Goal: Check status: Check status

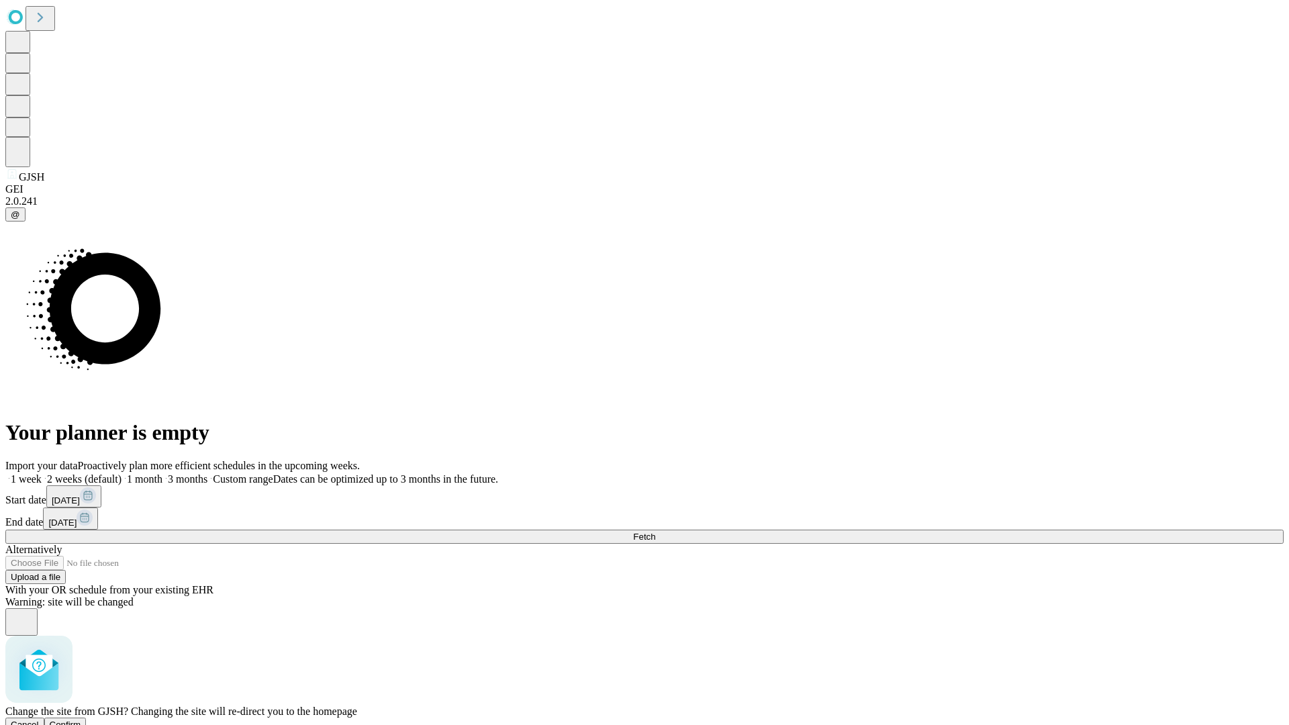
click at [81, 720] on span "Confirm" at bounding box center [66, 725] width 32 height 10
click at [163, 473] on label "1 month" at bounding box center [142, 478] width 41 height 11
click at [655, 532] on span "Fetch" at bounding box center [644, 537] width 22 height 10
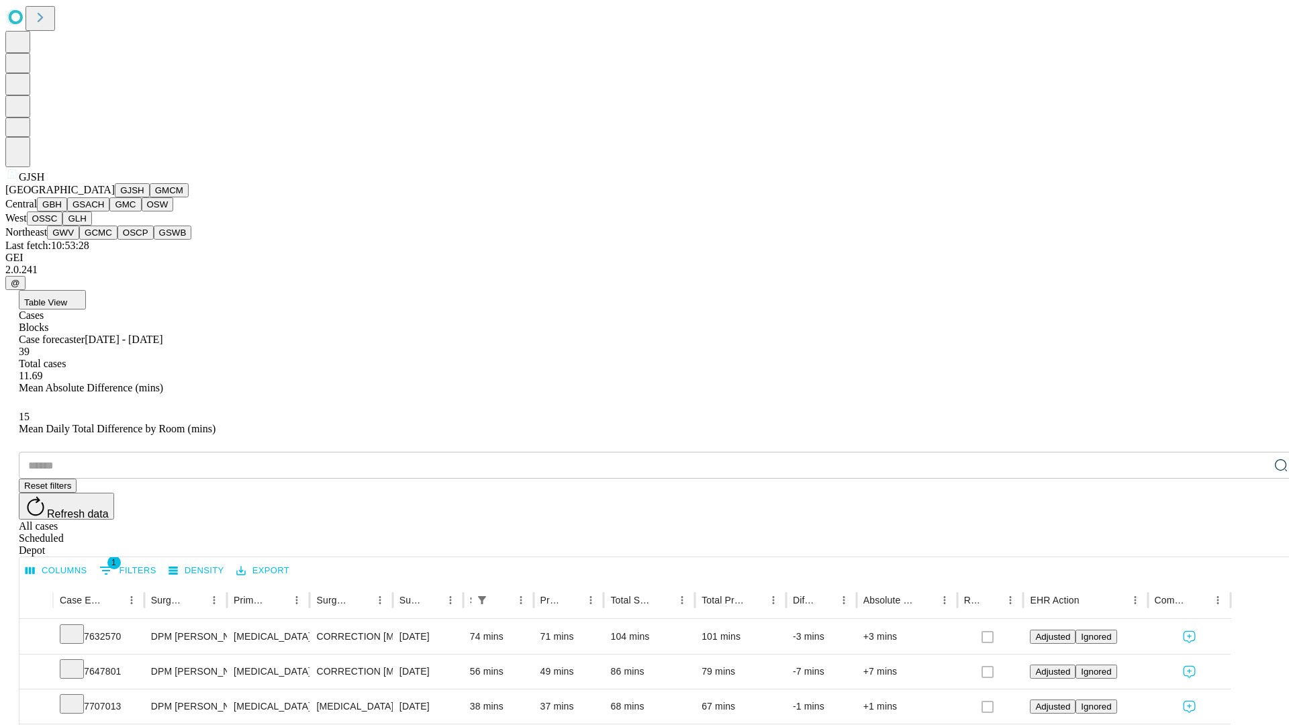
click at [150, 197] on button "GMCM" at bounding box center [169, 190] width 39 height 14
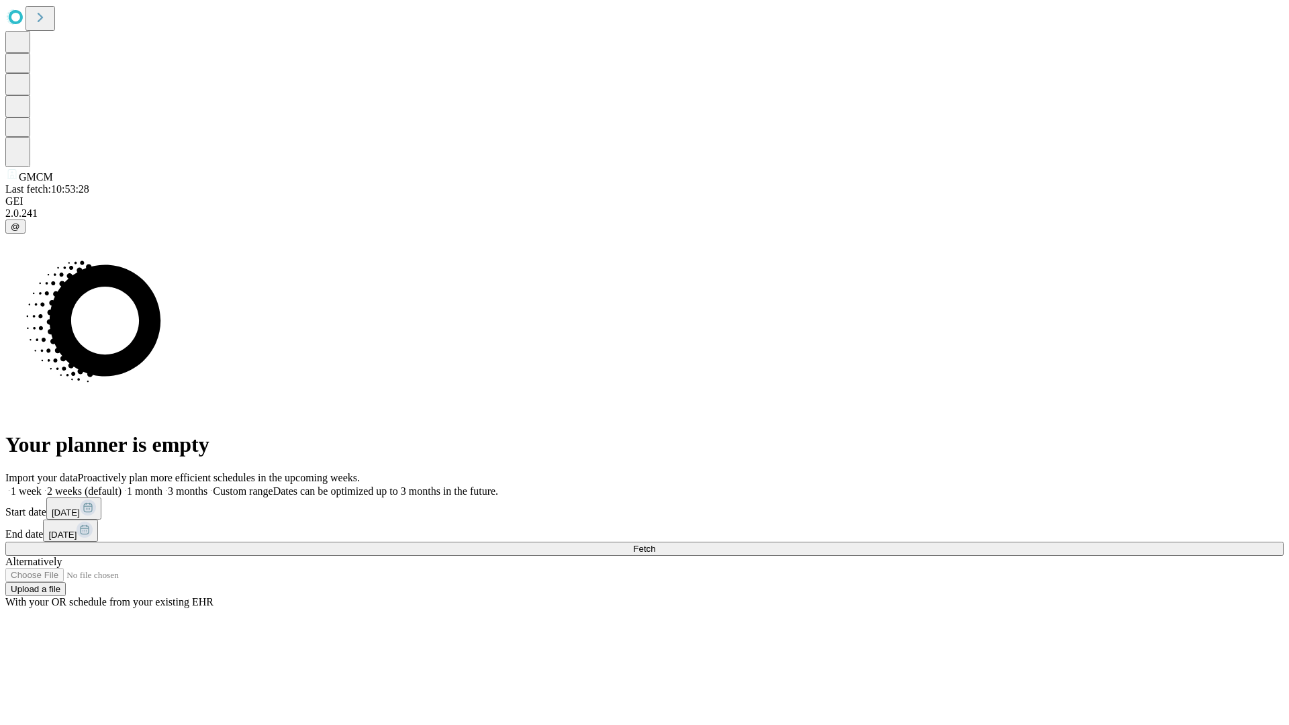
click at [163, 486] on label "1 month" at bounding box center [142, 491] width 41 height 11
click at [655, 544] on span "Fetch" at bounding box center [644, 549] width 22 height 10
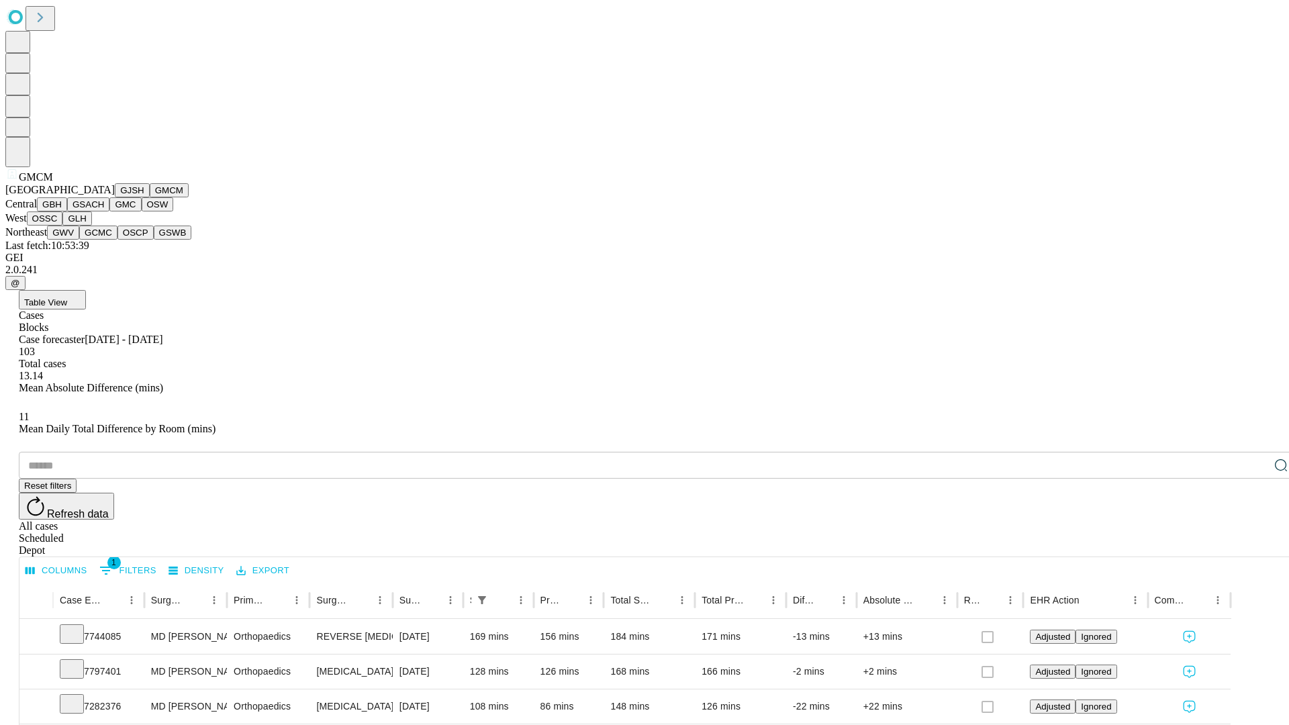
click at [67, 212] on button "GBH" at bounding box center [52, 204] width 30 height 14
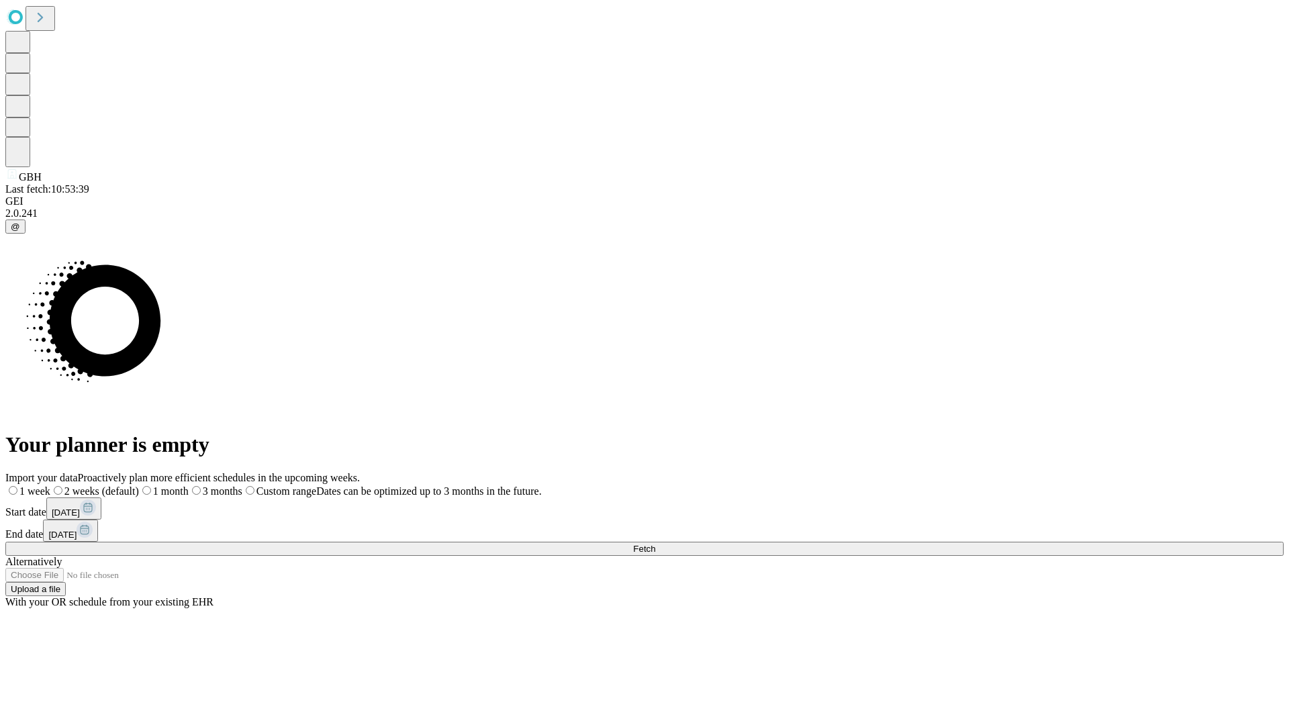
click at [189, 486] on label "1 month" at bounding box center [164, 491] width 50 height 11
click at [655, 544] on span "Fetch" at bounding box center [644, 549] width 22 height 10
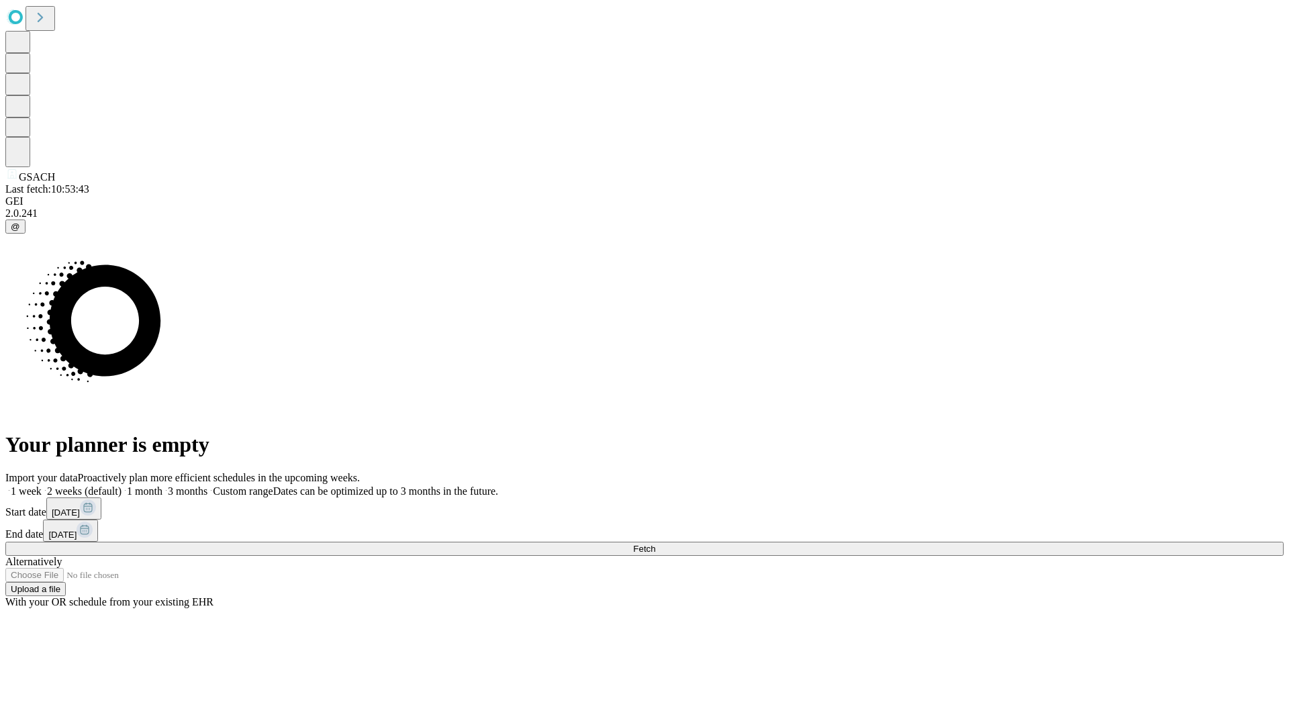
click at [163, 486] on label "1 month" at bounding box center [142, 491] width 41 height 11
click at [655, 544] on span "Fetch" at bounding box center [644, 549] width 22 height 10
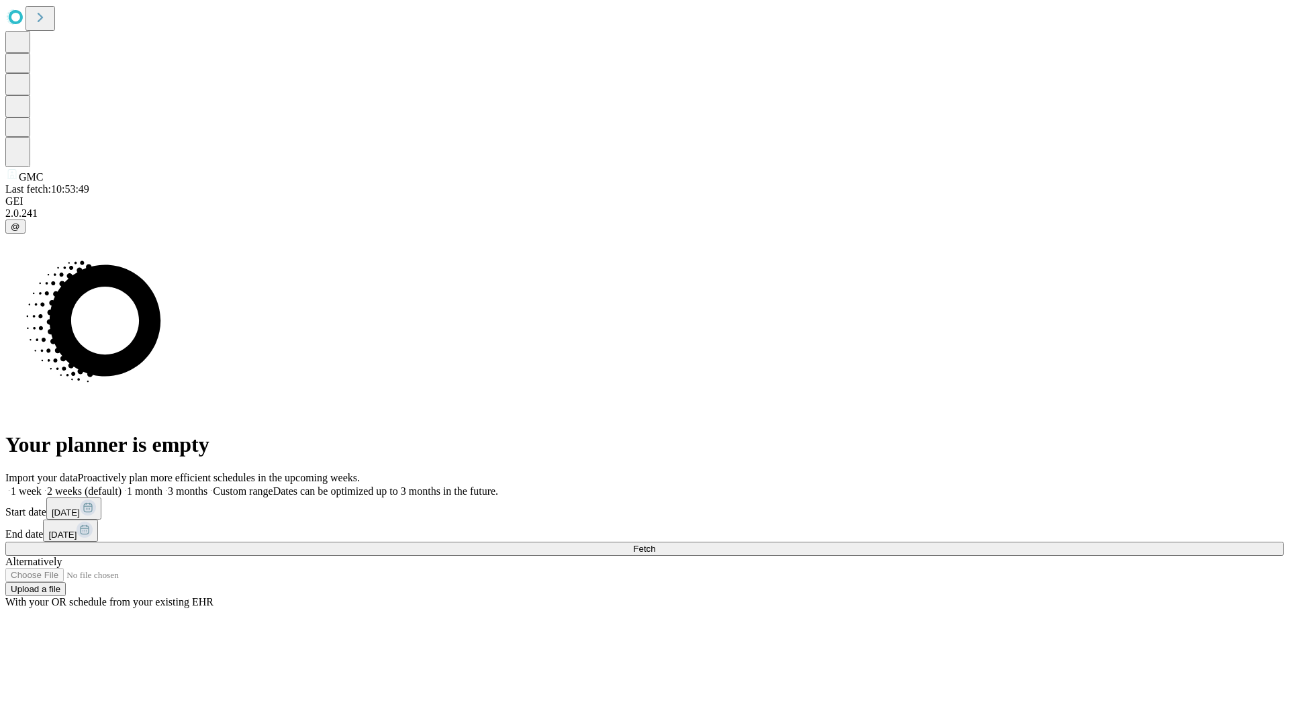
click at [163, 486] on label "1 month" at bounding box center [142, 491] width 41 height 11
click at [655, 544] on span "Fetch" at bounding box center [644, 549] width 22 height 10
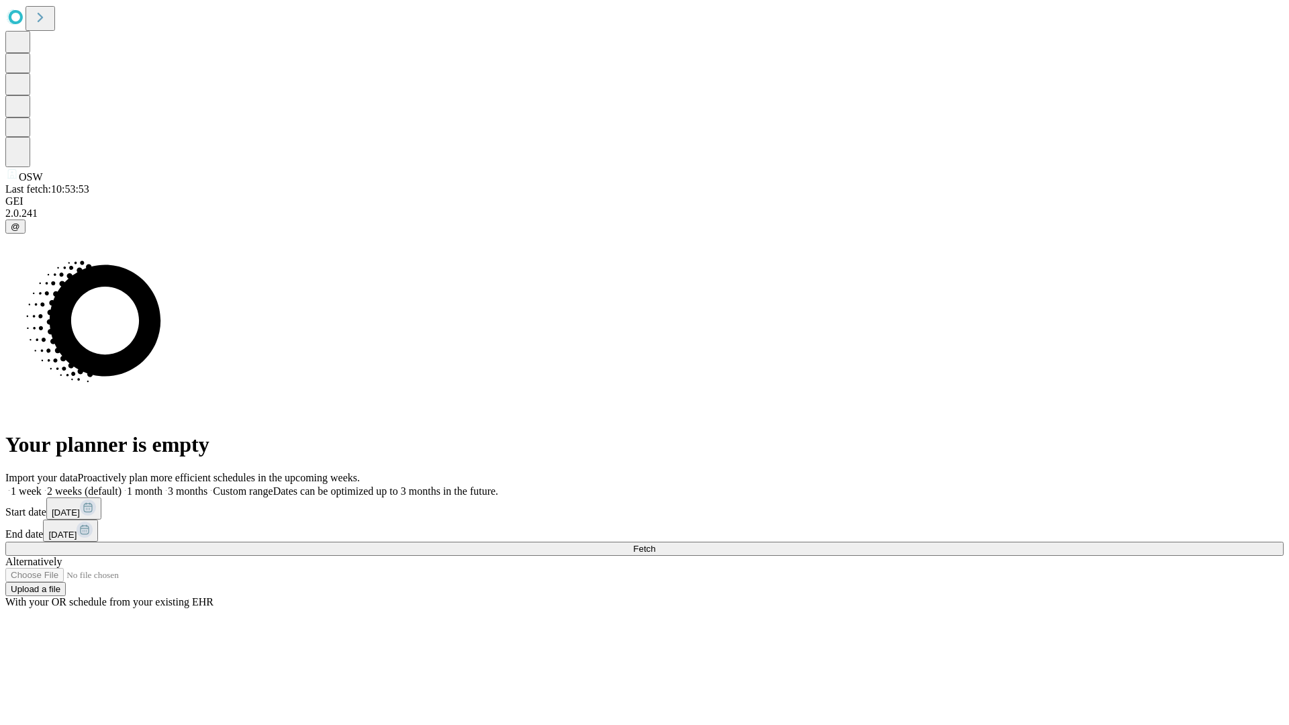
click at [163, 486] on label "1 month" at bounding box center [142, 491] width 41 height 11
click at [655, 544] on span "Fetch" at bounding box center [644, 549] width 22 height 10
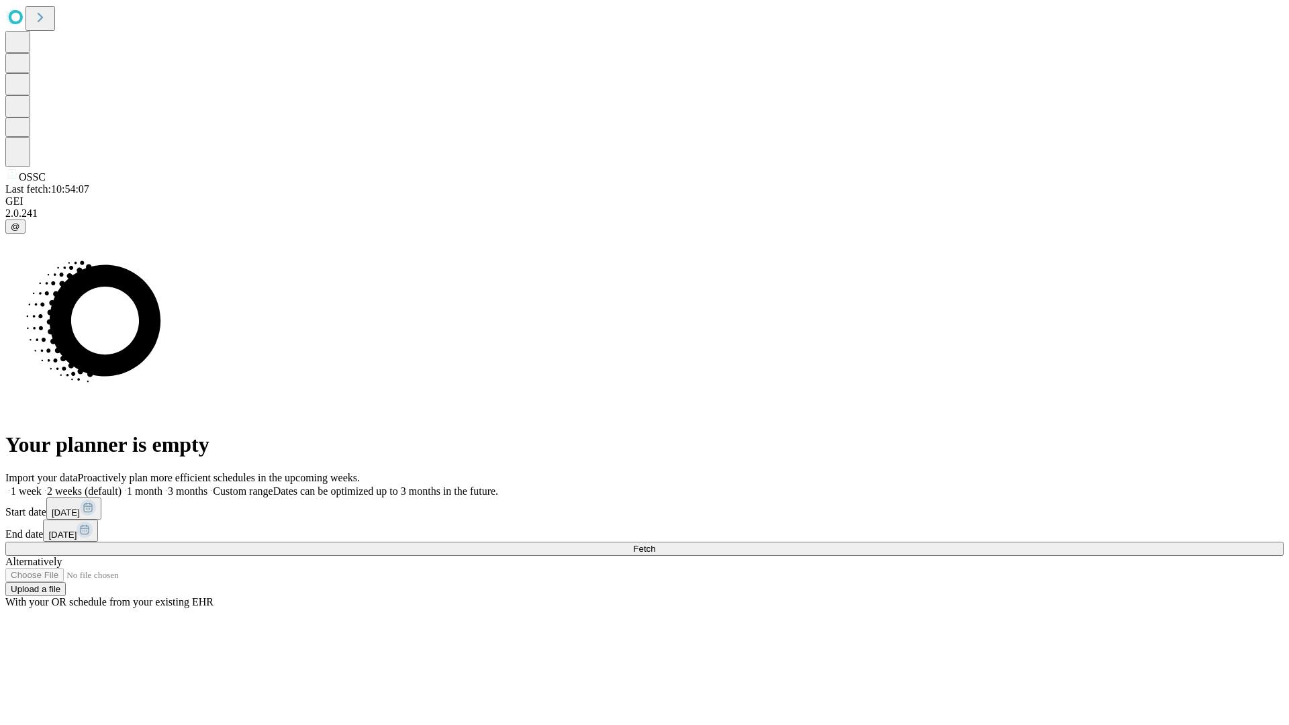
click at [163, 486] on label "1 month" at bounding box center [142, 491] width 41 height 11
click at [655, 544] on span "Fetch" at bounding box center [644, 549] width 22 height 10
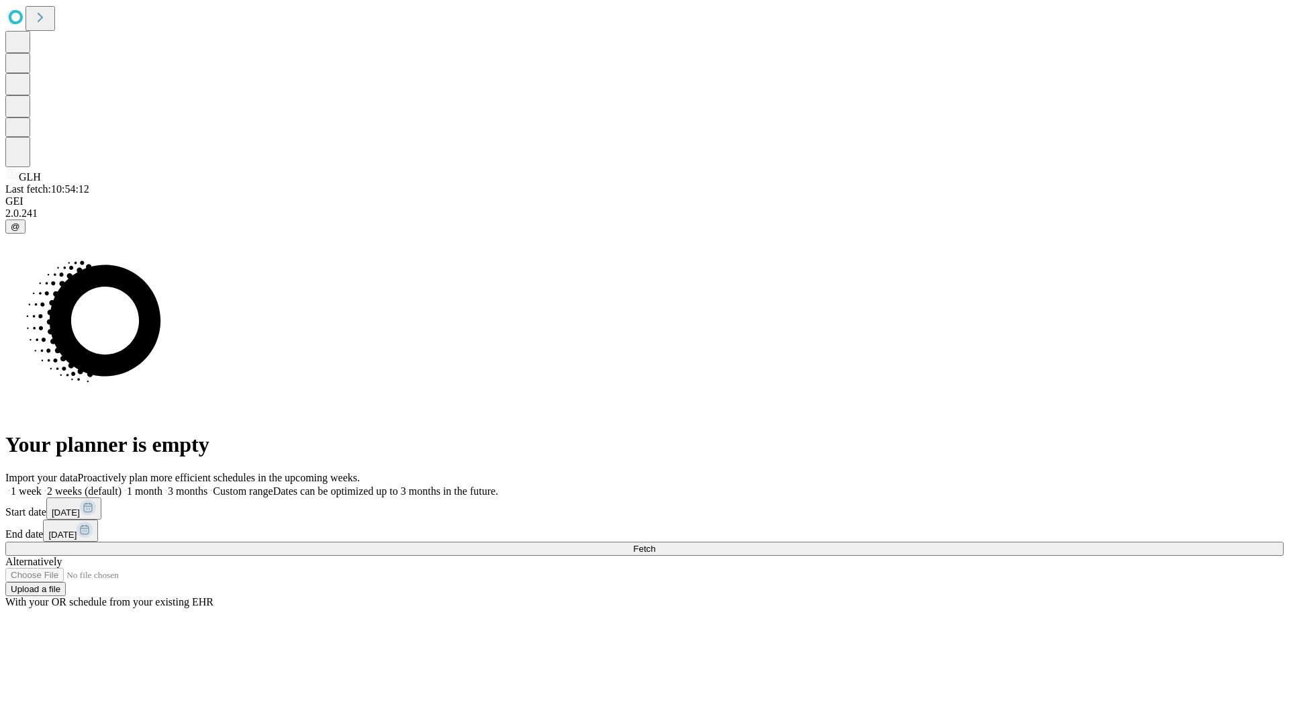
click at [163, 486] on label "1 month" at bounding box center [142, 491] width 41 height 11
click at [655, 544] on span "Fetch" at bounding box center [644, 549] width 22 height 10
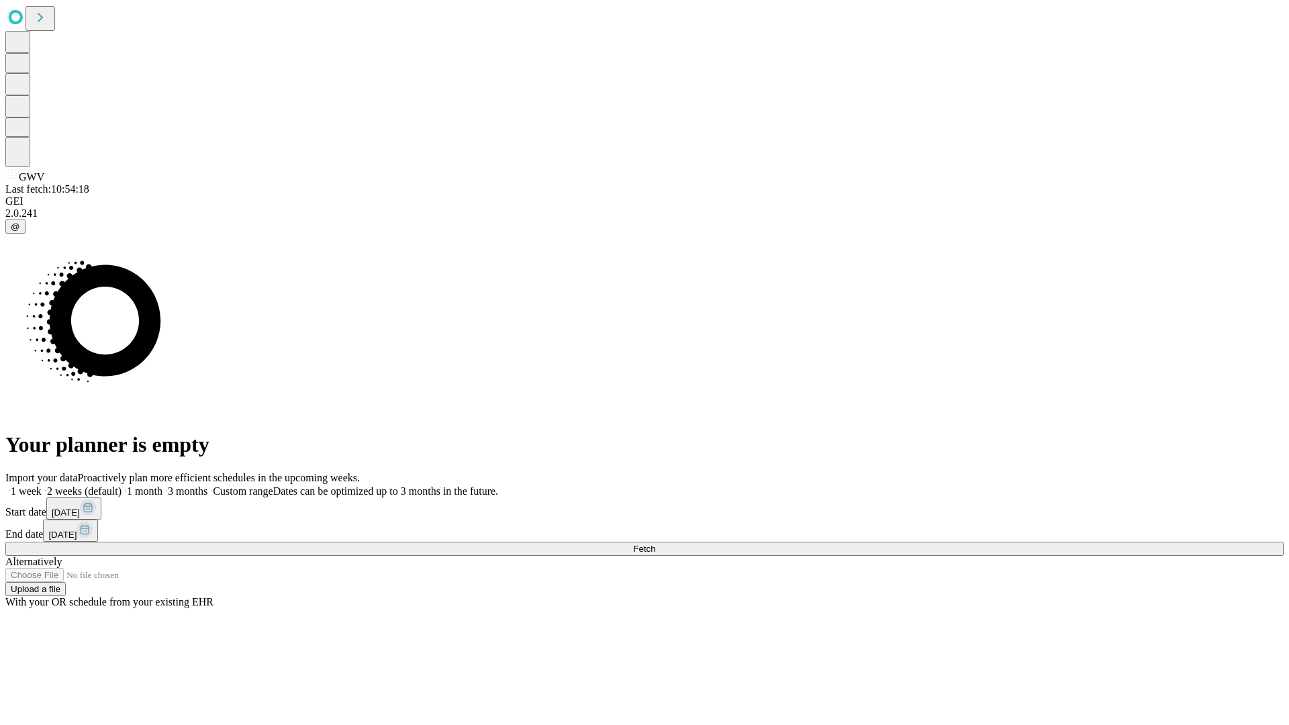
click at [655, 544] on span "Fetch" at bounding box center [644, 549] width 22 height 10
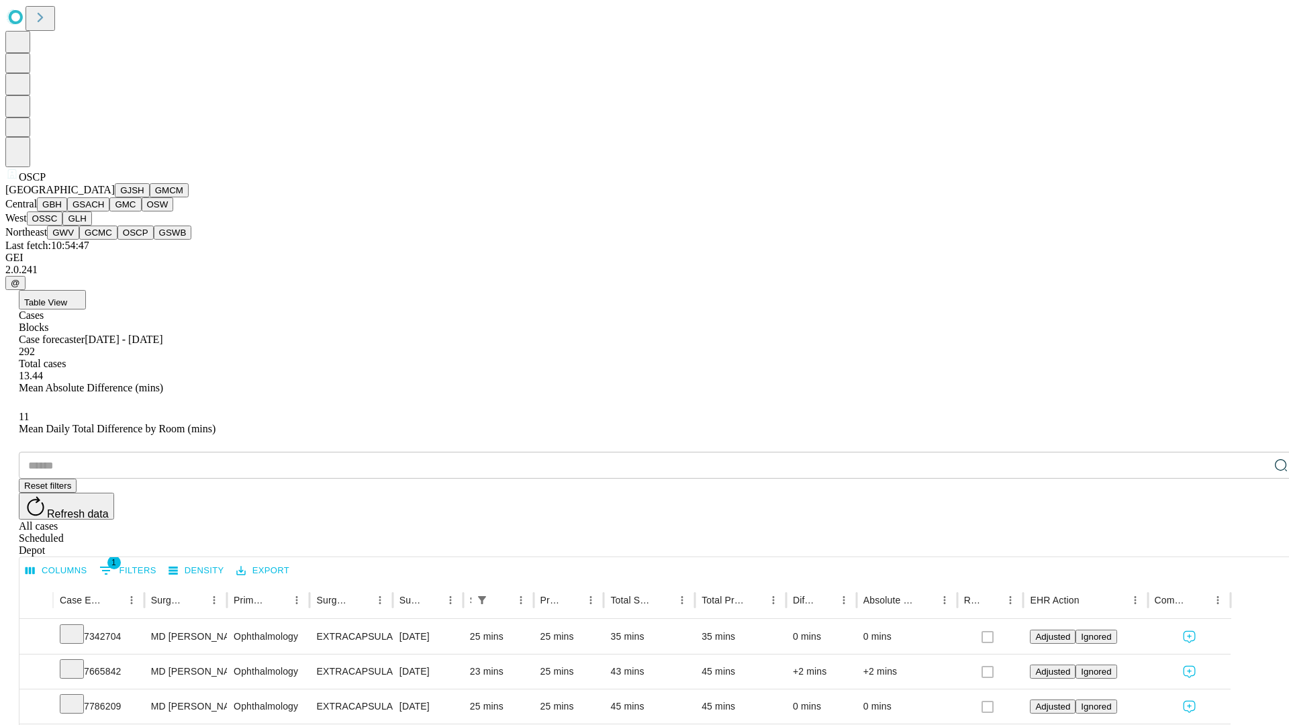
click at [154, 240] on button "GSWB" at bounding box center [173, 233] width 38 height 14
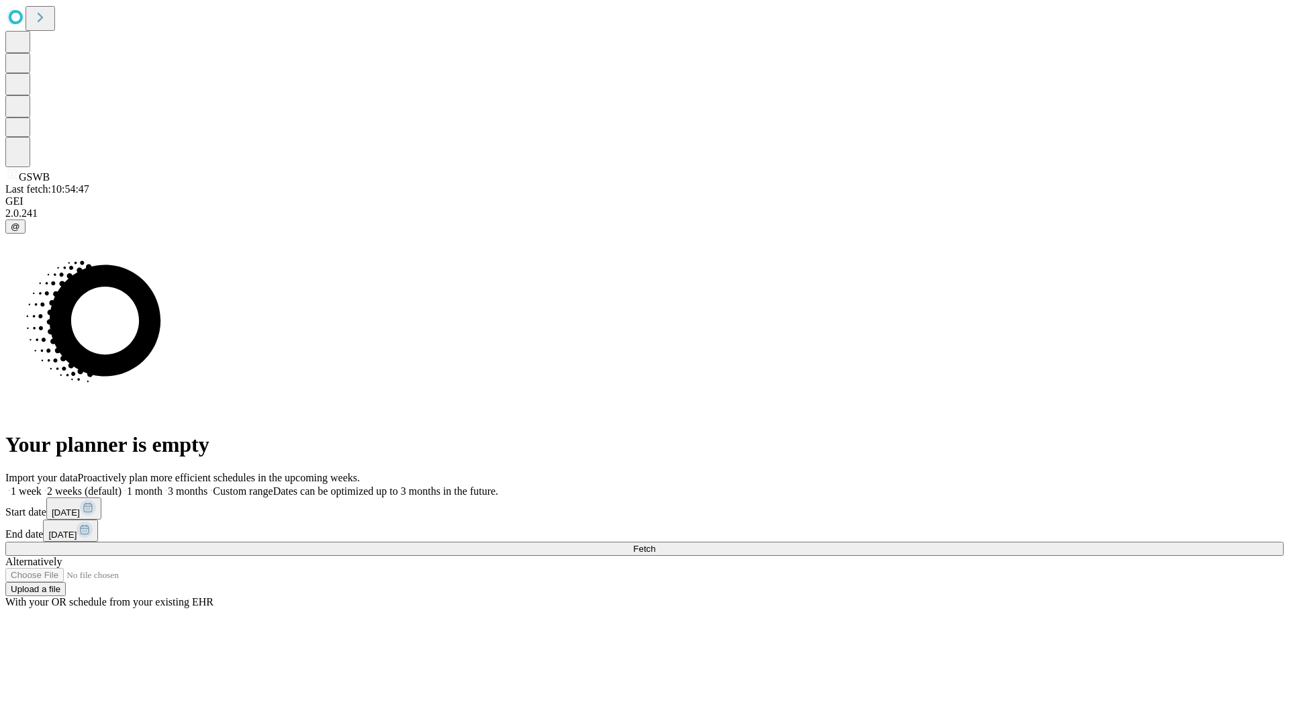
click at [163, 486] on label "1 month" at bounding box center [142, 491] width 41 height 11
click at [655, 544] on span "Fetch" at bounding box center [644, 549] width 22 height 10
